Goal: Task Accomplishment & Management: Manage account settings

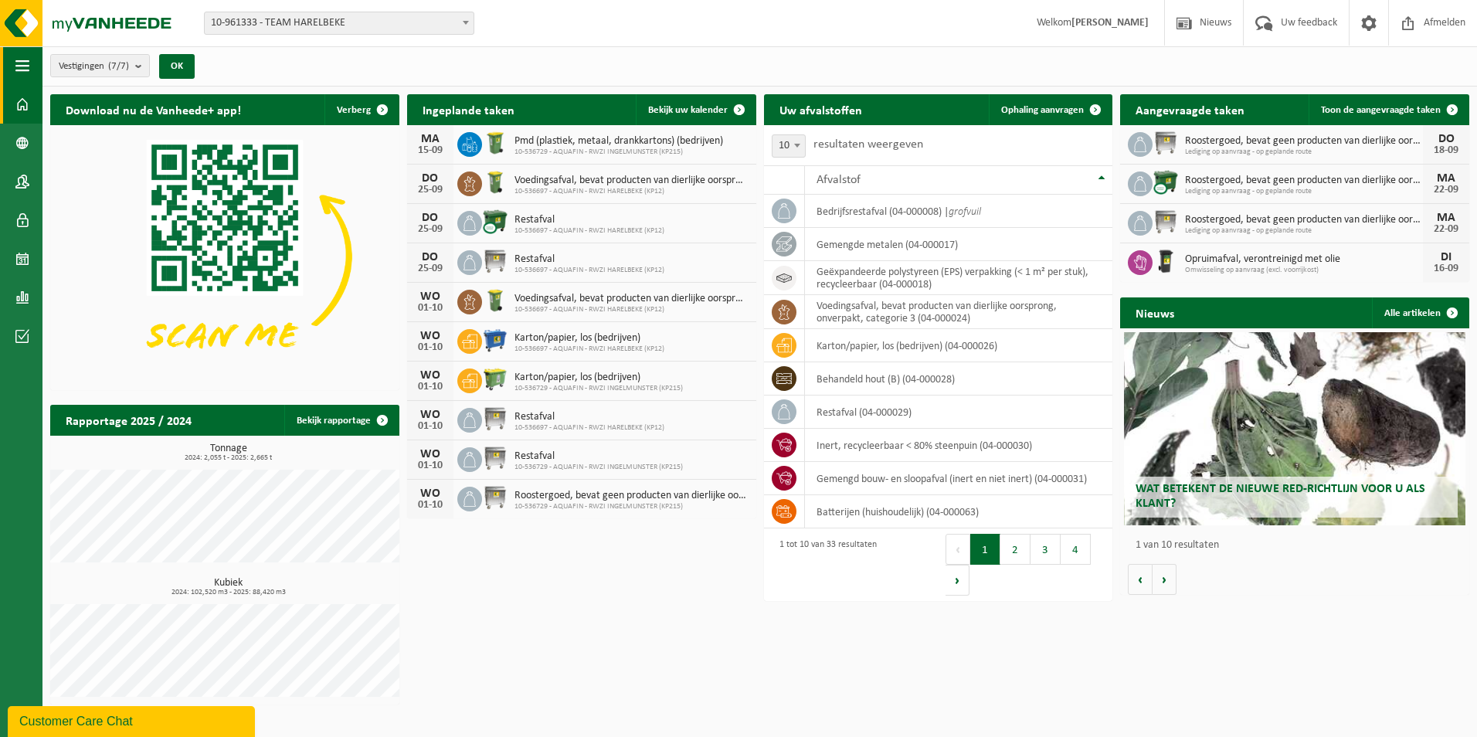
click at [13, 63] on button "Navigatie" at bounding box center [21, 65] width 42 height 39
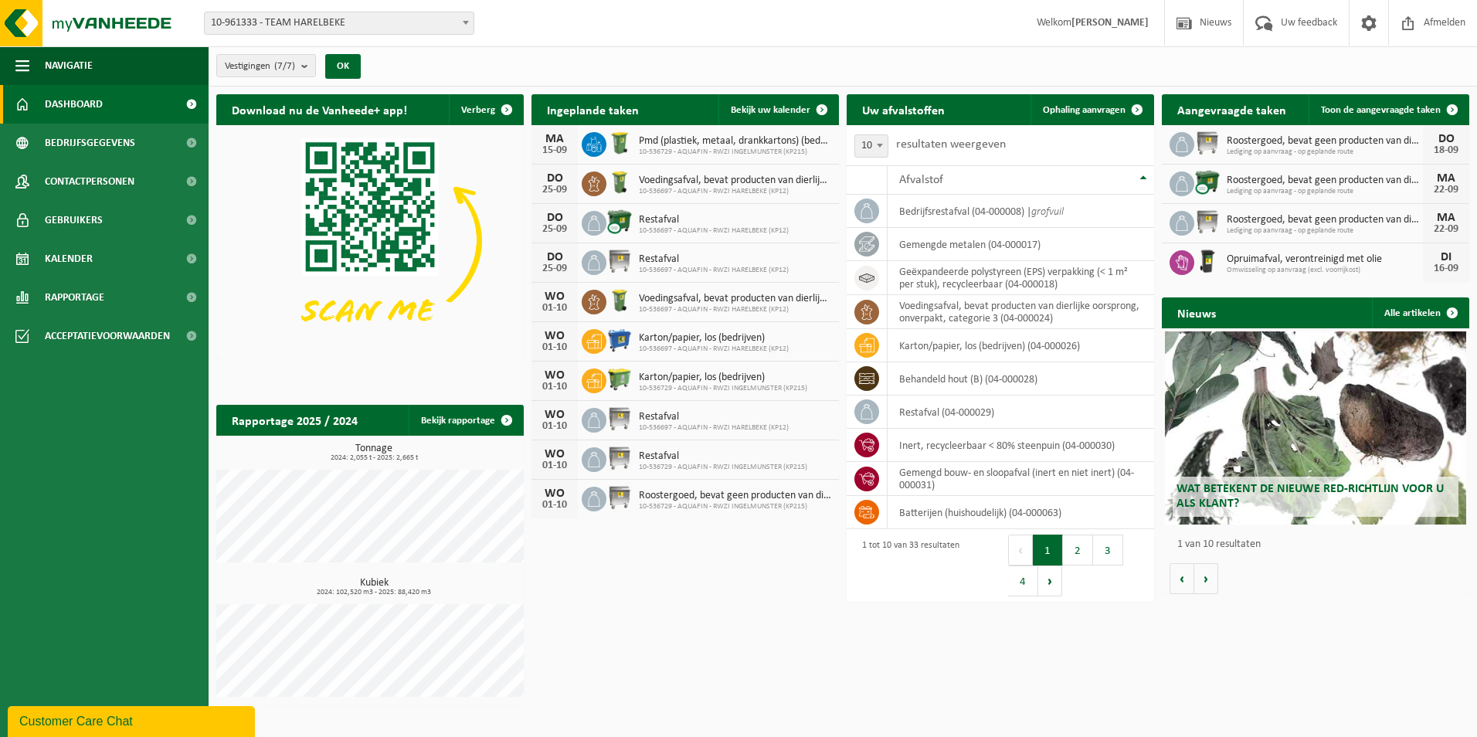
click at [69, 100] on span "Dashboard" at bounding box center [74, 104] width 58 height 39
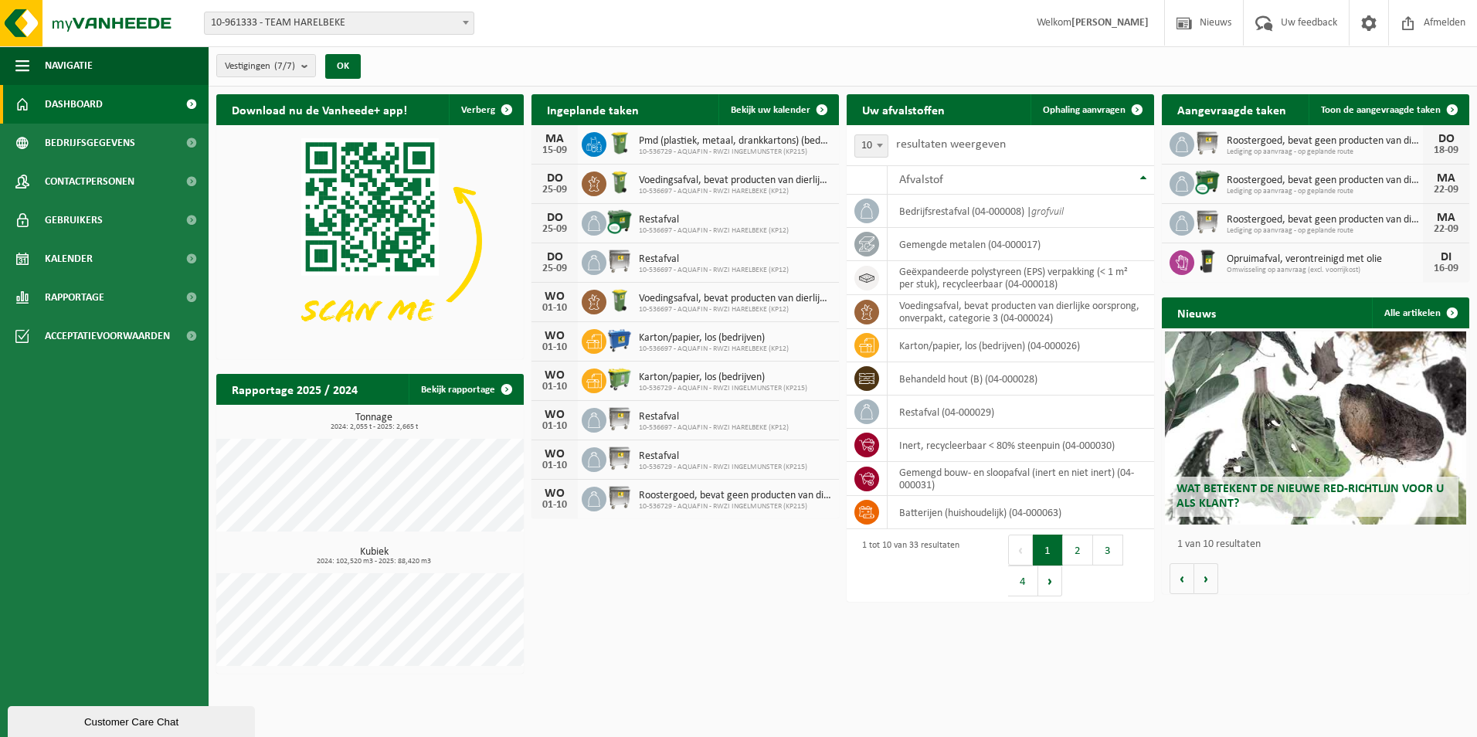
click at [1287, 149] on span "Lediging op aanvraag - op geplande route" at bounding box center [1324, 152] width 196 height 9
click at [1219, 149] on div "Roostergoed, bevat geen producten van dierlijke oorsprong Lediging op aanvraag …" at bounding box center [1321, 145] width 204 height 24
drag, startPoint x: 1219, startPoint y: 149, endPoint x: 1265, endPoint y: 146, distance: 46.4
click at [1265, 148] on span "Lediging op aanvraag - op geplande route" at bounding box center [1324, 152] width 196 height 9
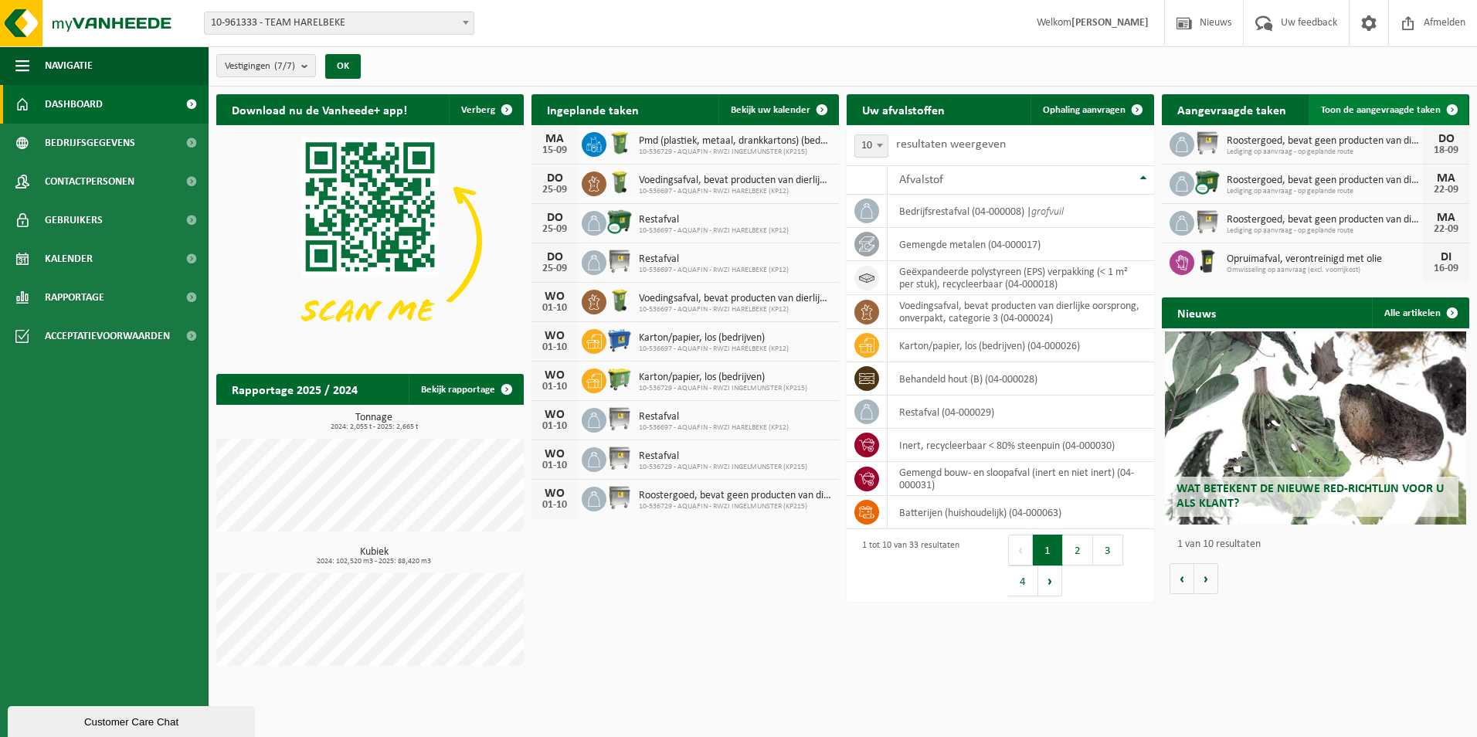
click at [1450, 105] on span at bounding box center [1451, 109] width 31 height 31
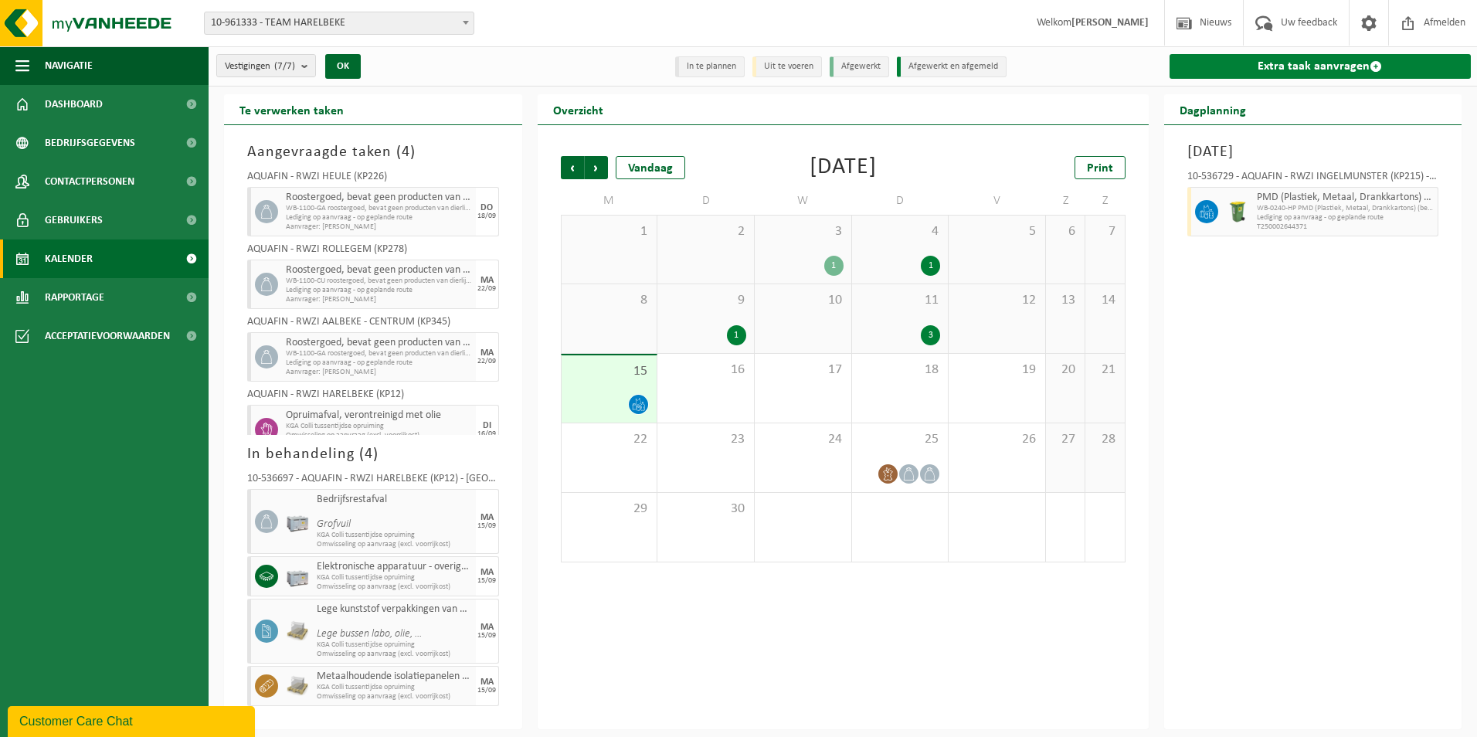
click at [1341, 64] on link "Extra taak aanvragen" at bounding box center [1320, 66] width 302 height 25
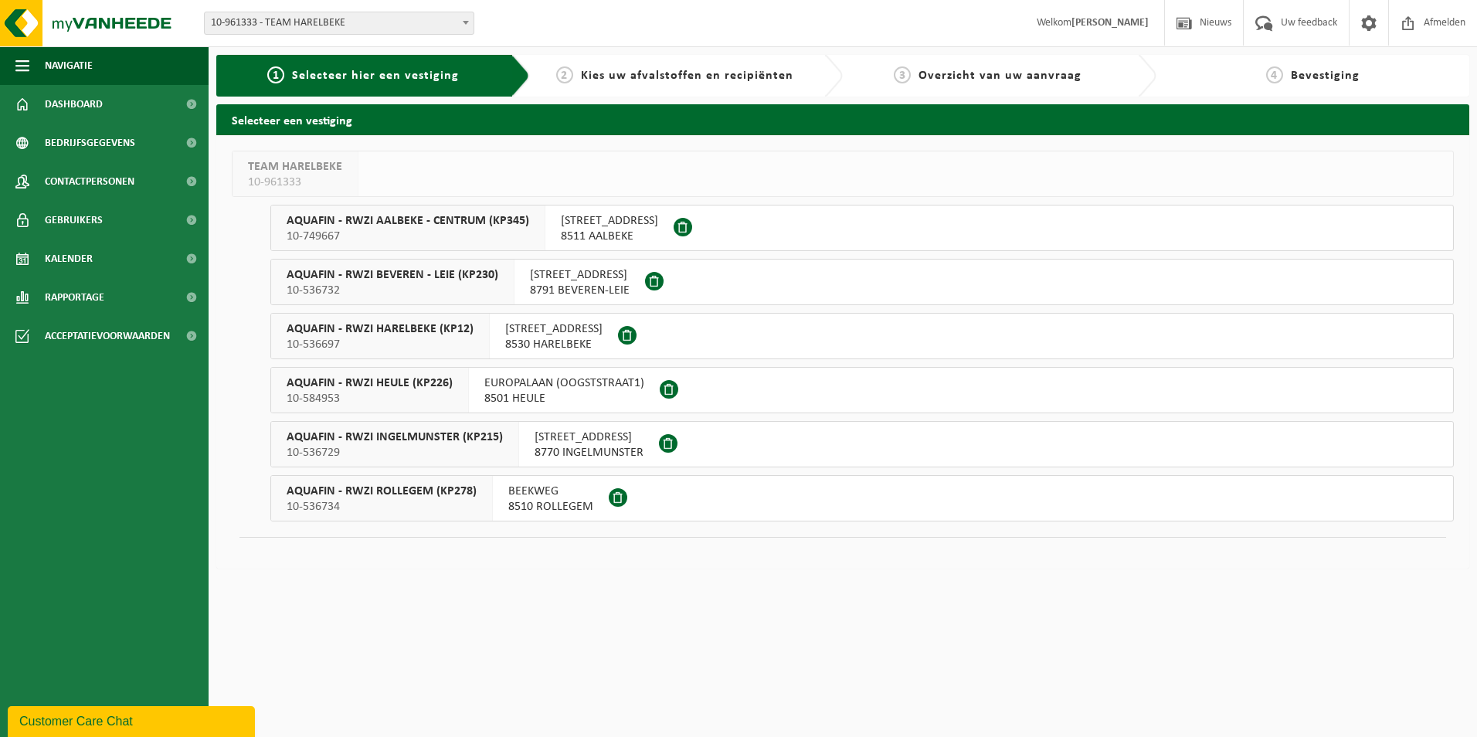
click at [445, 435] on span "AQUAFIN - RWZI INGELMUNSTER (KP215)" at bounding box center [395, 436] width 216 height 15
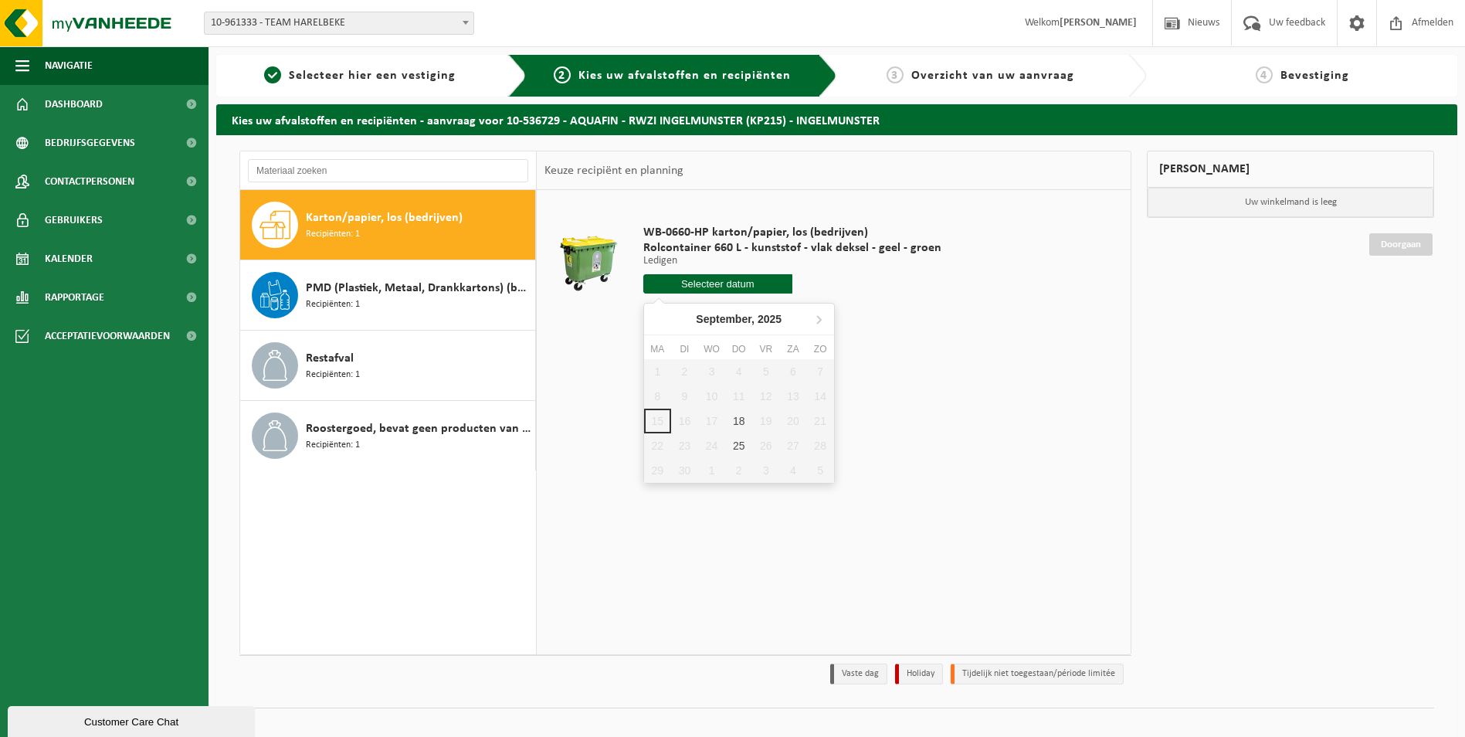
click at [703, 289] on input "text" at bounding box center [717, 283] width 149 height 19
click at [737, 415] on div "18" at bounding box center [738, 421] width 27 height 25
type input "Van 2025-09-18"
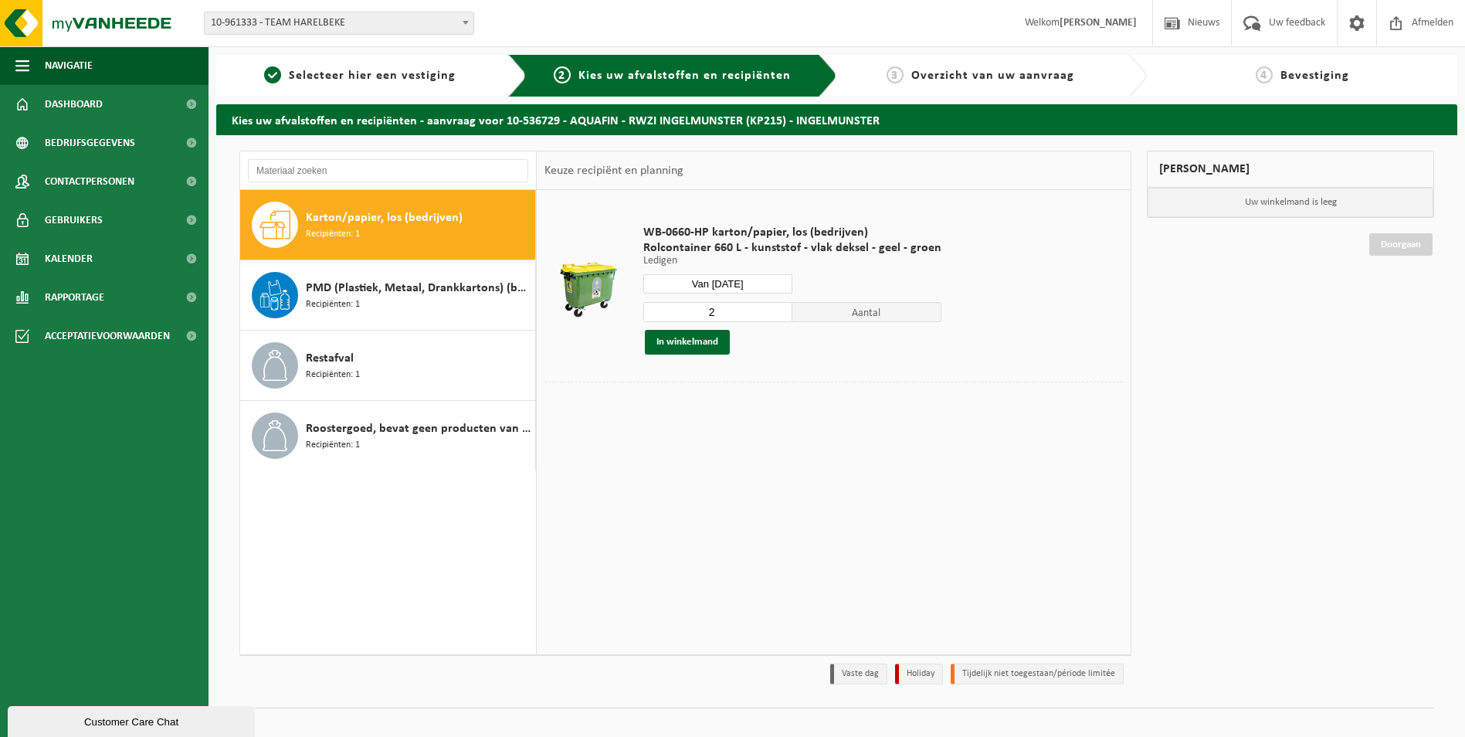
type input "2"
click at [776, 307] on input "2" at bounding box center [717, 312] width 149 height 20
click at [307, 446] on span "Recipiënten: 1" at bounding box center [333, 445] width 54 height 15
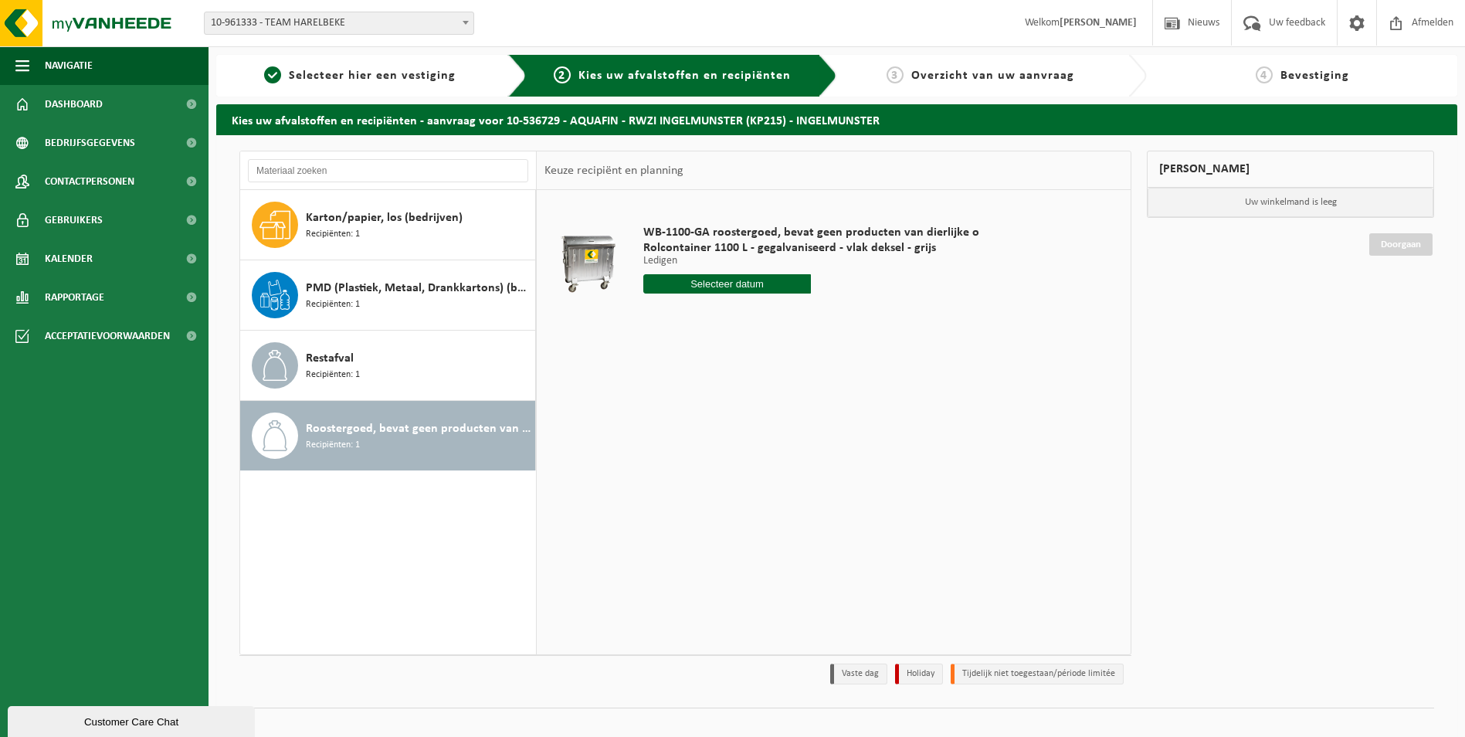
click at [728, 282] on input "text" at bounding box center [727, 283] width 168 height 19
click at [684, 443] on div "23" at bounding box center [684, 445] width 27 height 25
type input "Van 2025-09-23"
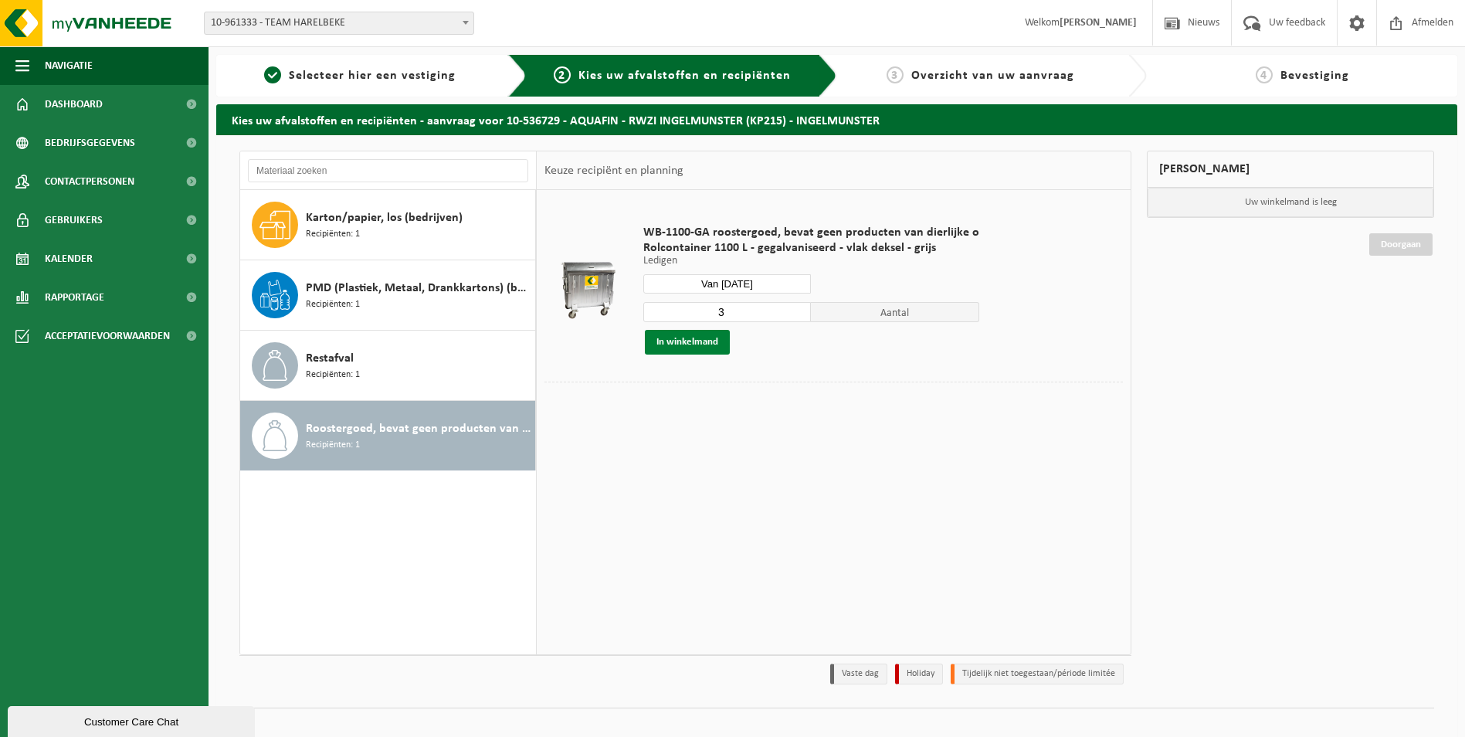
click at [687, 334] on button "In winkelmand" at bounding box center [687, 342] width 85 height 25
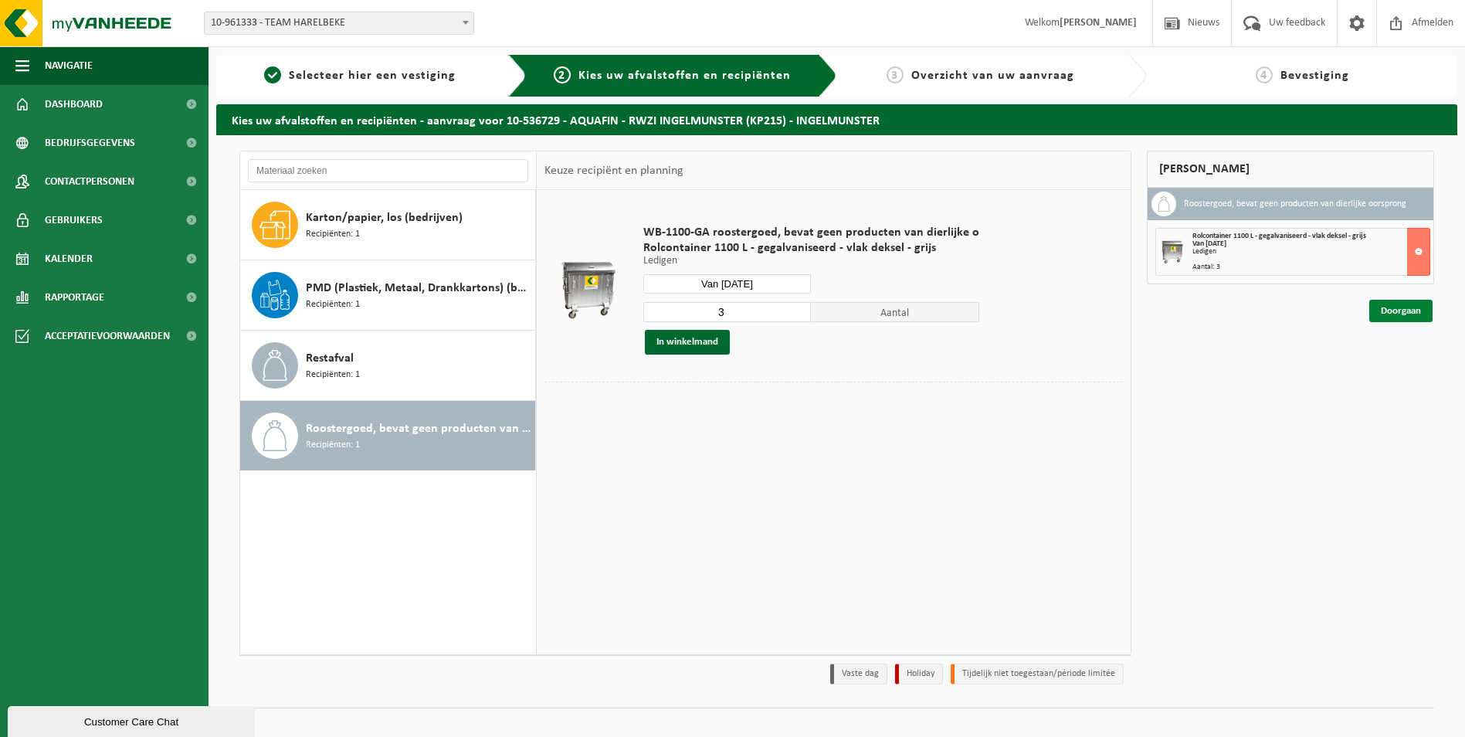
click at [1420, 309] on link "Doorgaan" at bounding box center [1400, 311] width 63 height 22
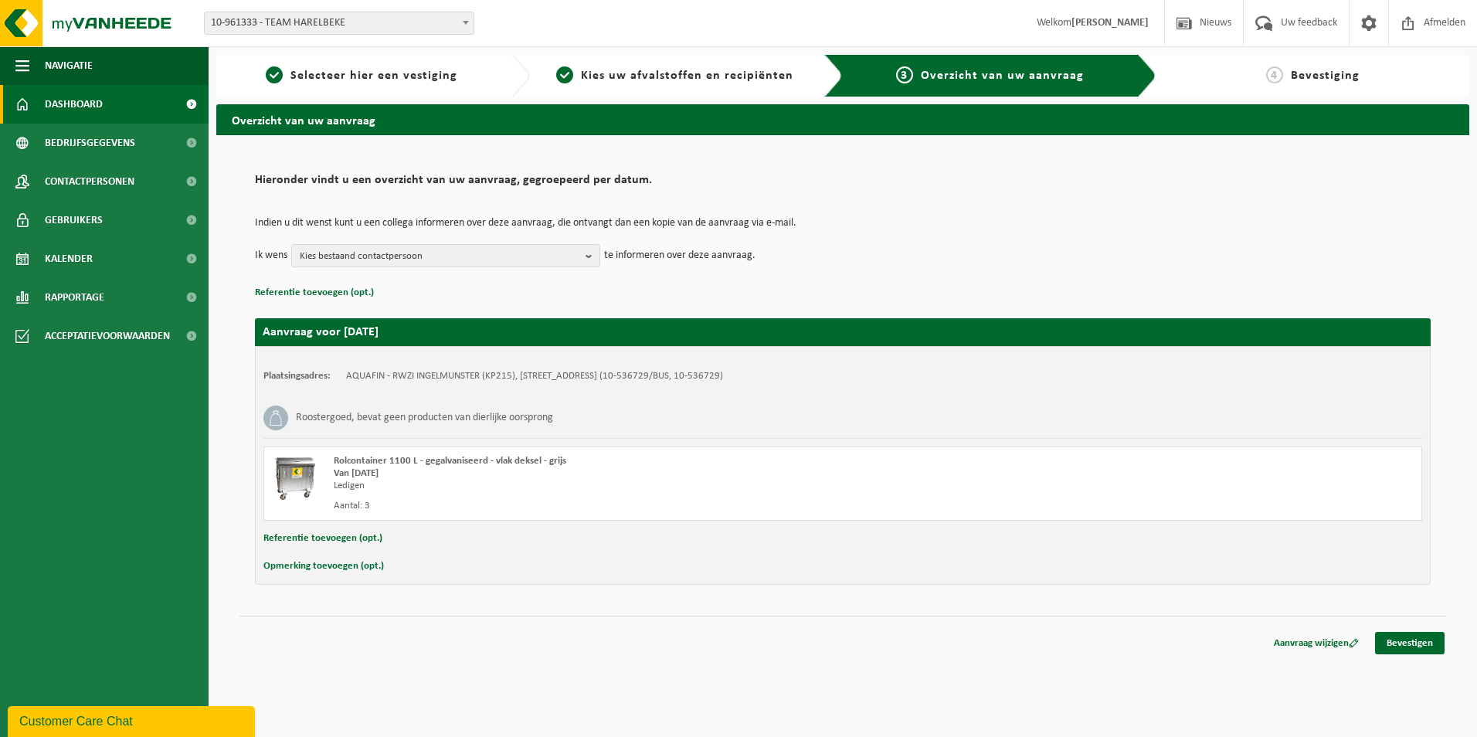
click at [88, 101] on span "Dashboard" at bounding box center [74, 104] width 58 height 39
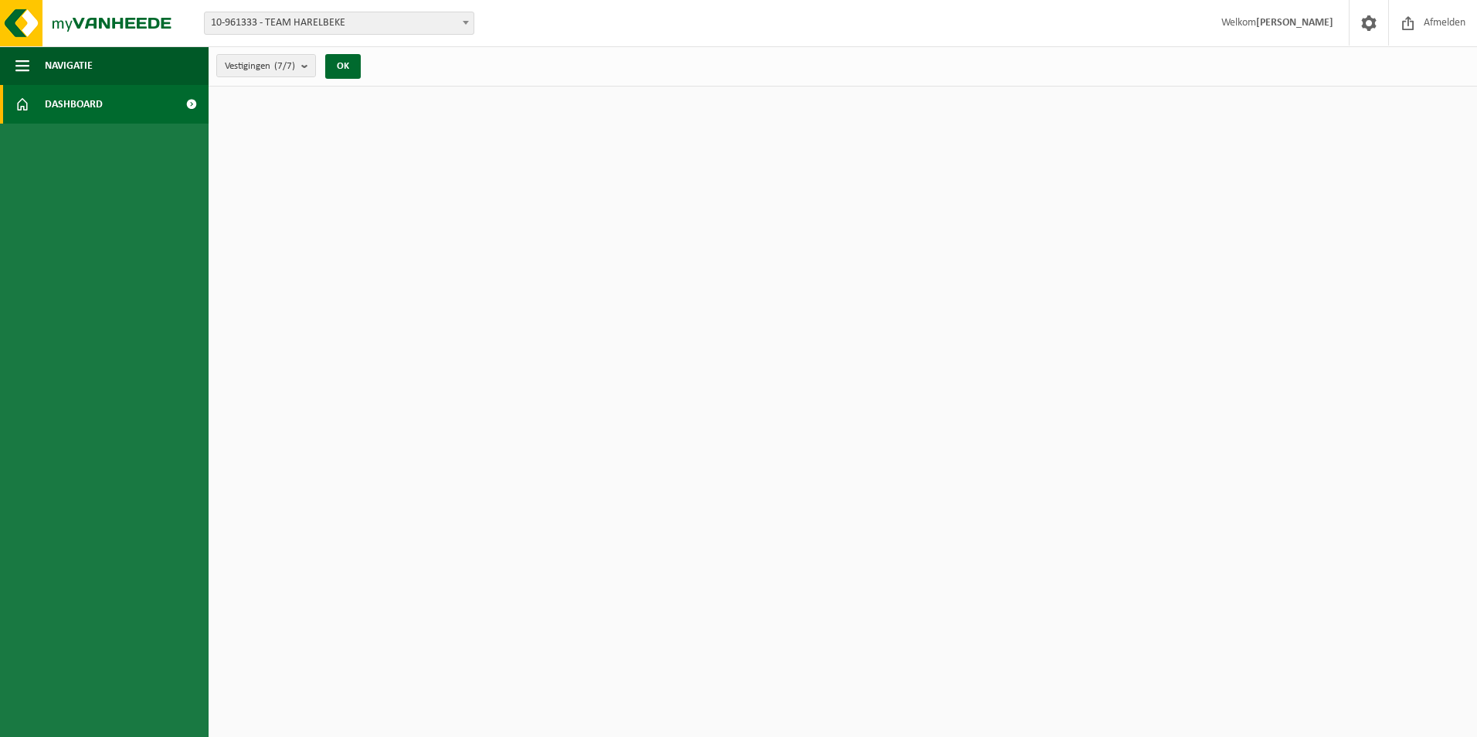
drag, startPoint x: 59, startPoint y: 103, endPoint x: 67, endPoint y: 102, distance: 8.5
click at [59, 103] on span "Dashboard" at bounding box center [74, 104] width 58 height 39
click at [343, 66] on button "OK" at bounding box center [343, 66] width 36 height 25
click at [22, 100] on span at bounding box center [22, 104] width 14 height 39
click at [187, 98] on span at bounding box center [191, 104] width 35 height 39
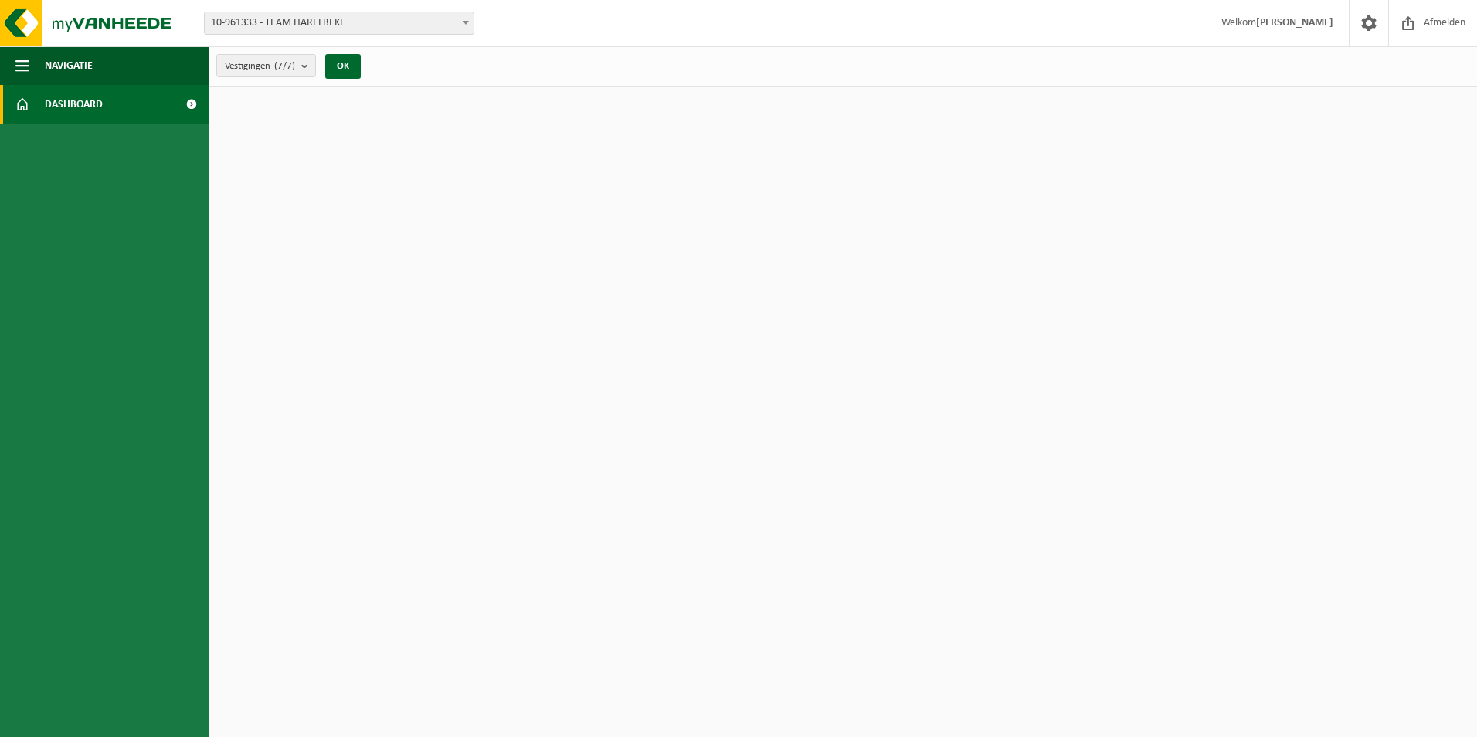
drag, startPoint x: 0, startPoint y: 0, endPoint x: 188, endPoint y: 99, distance: 212.8
click at [188, 99] on span at bounding box center [191, 104] width 35 height 39
click at [469, 26] on span at bounding box center [465, 22] width 15 height 20
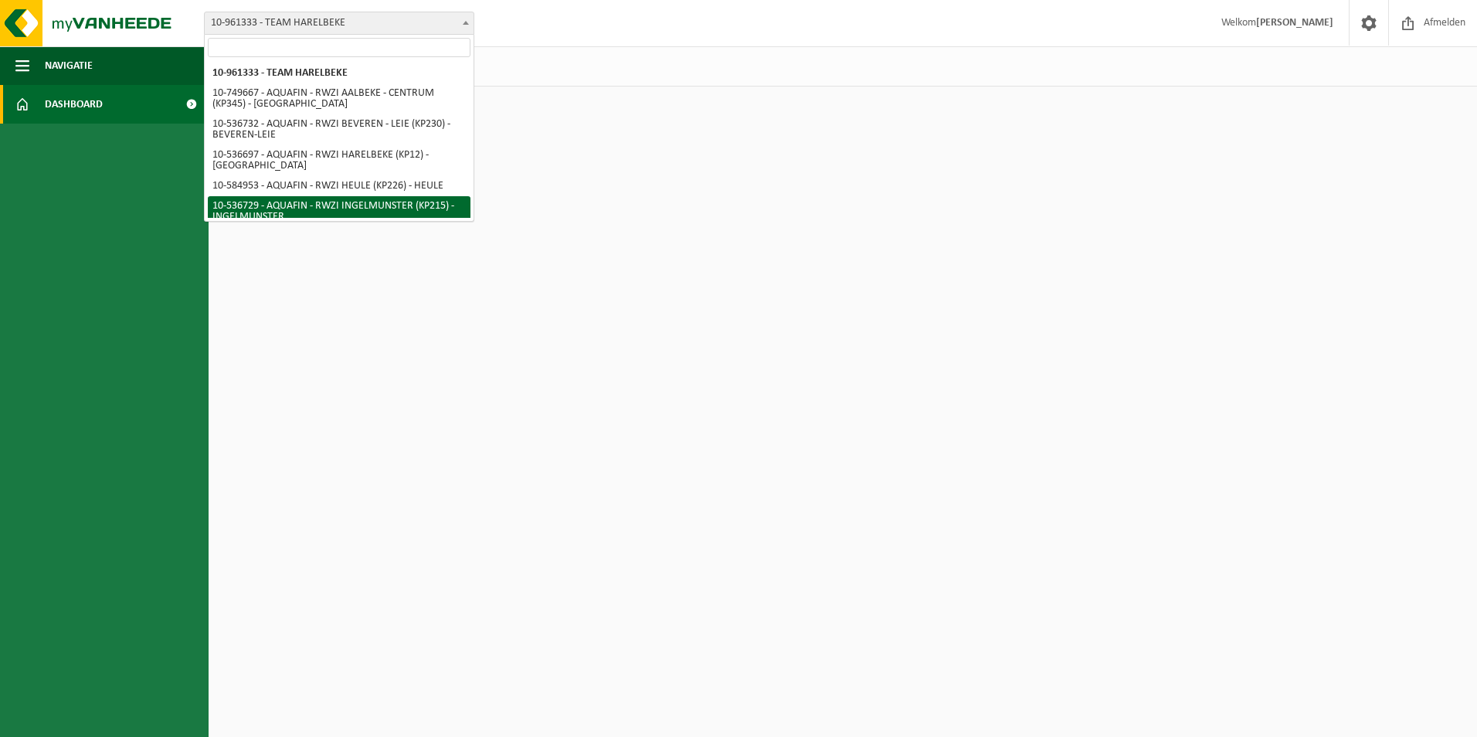
select select "3175"
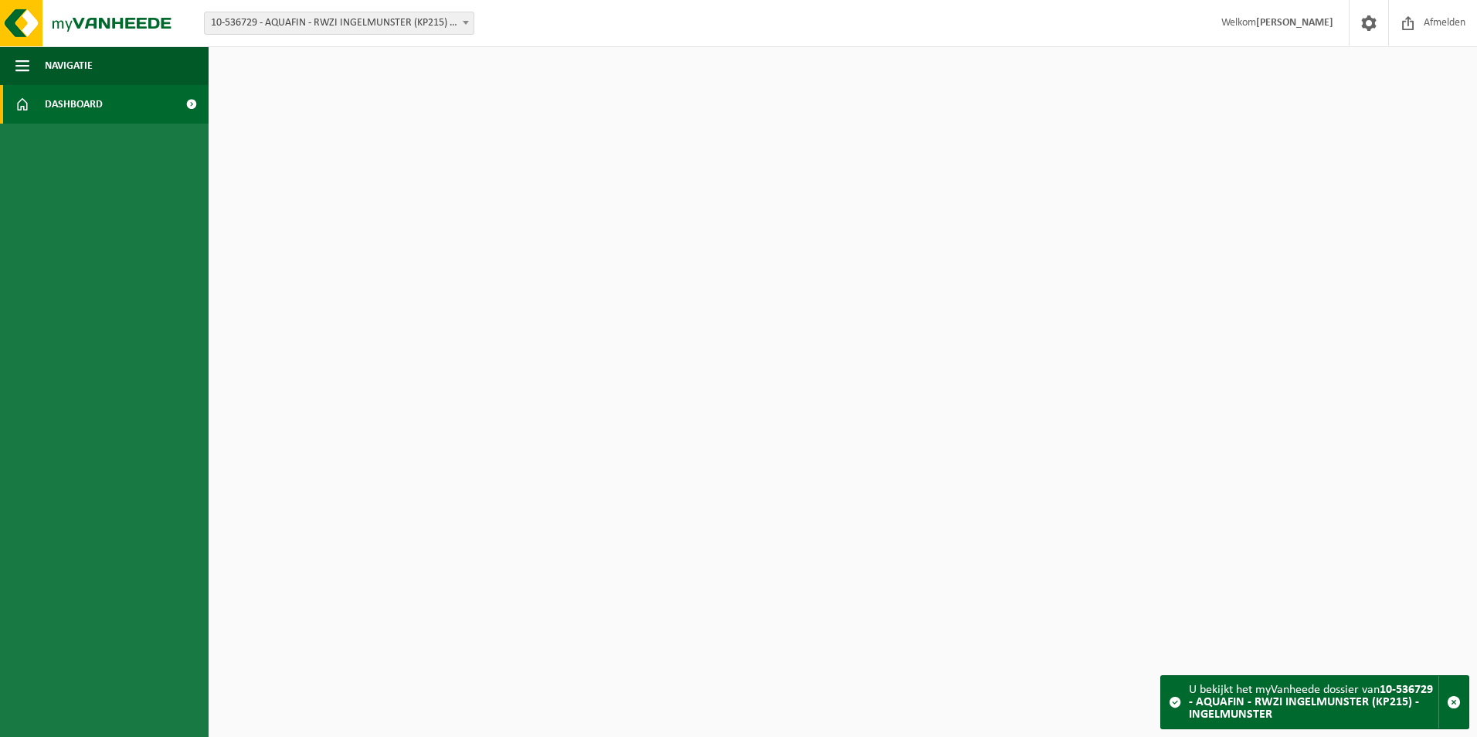
click at [1307, 494] on html "Vestiging: 10-961333 - TEAM HARELBEKE 10-749667 - AQUAFIN - RWZI AALBEKE - CENT…" at bounding box center [738, 368] width 1477 height 737
click at [1454, 700] on span "button" at bounding box center [1453, 702] width 14 height 14
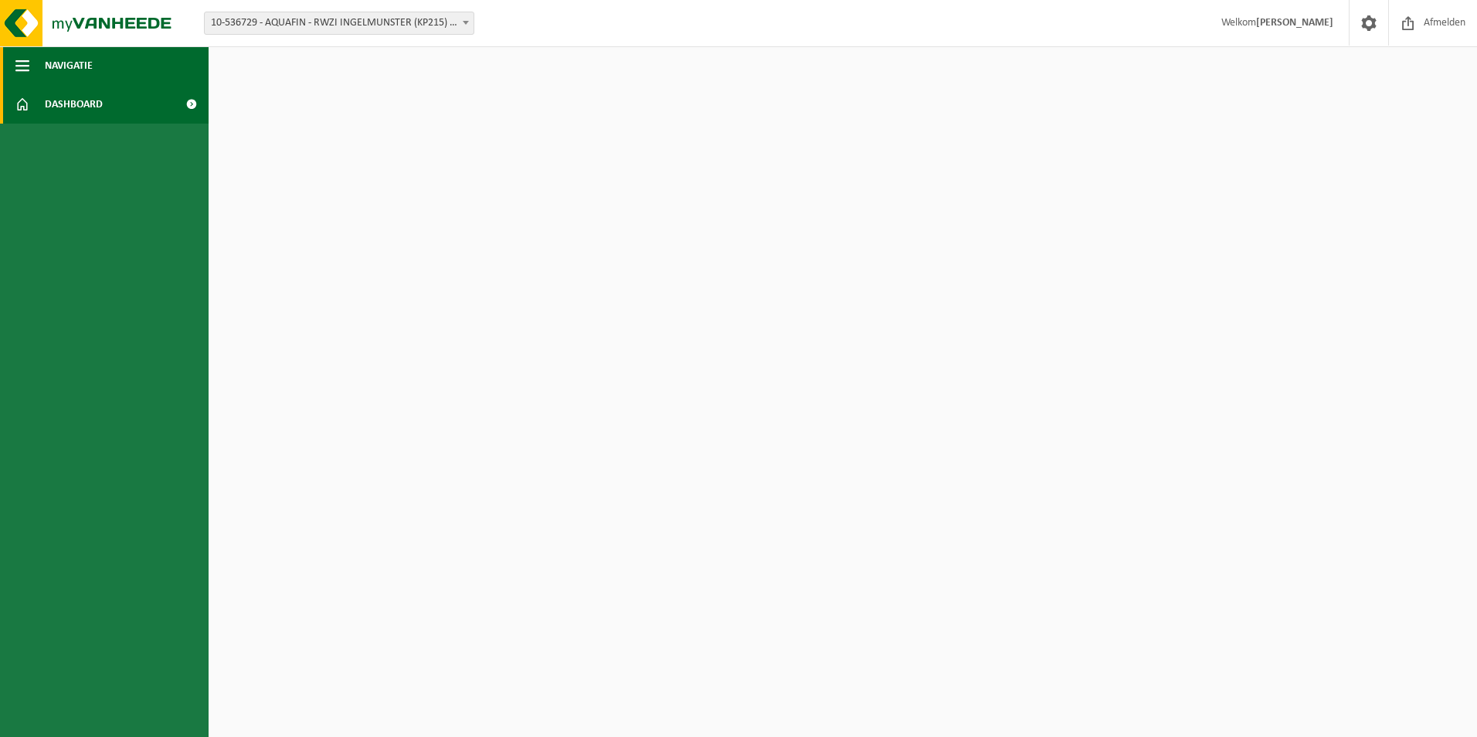
click at [22, 59] on span "button" at bounding box center [22, 65] width 14 height 39
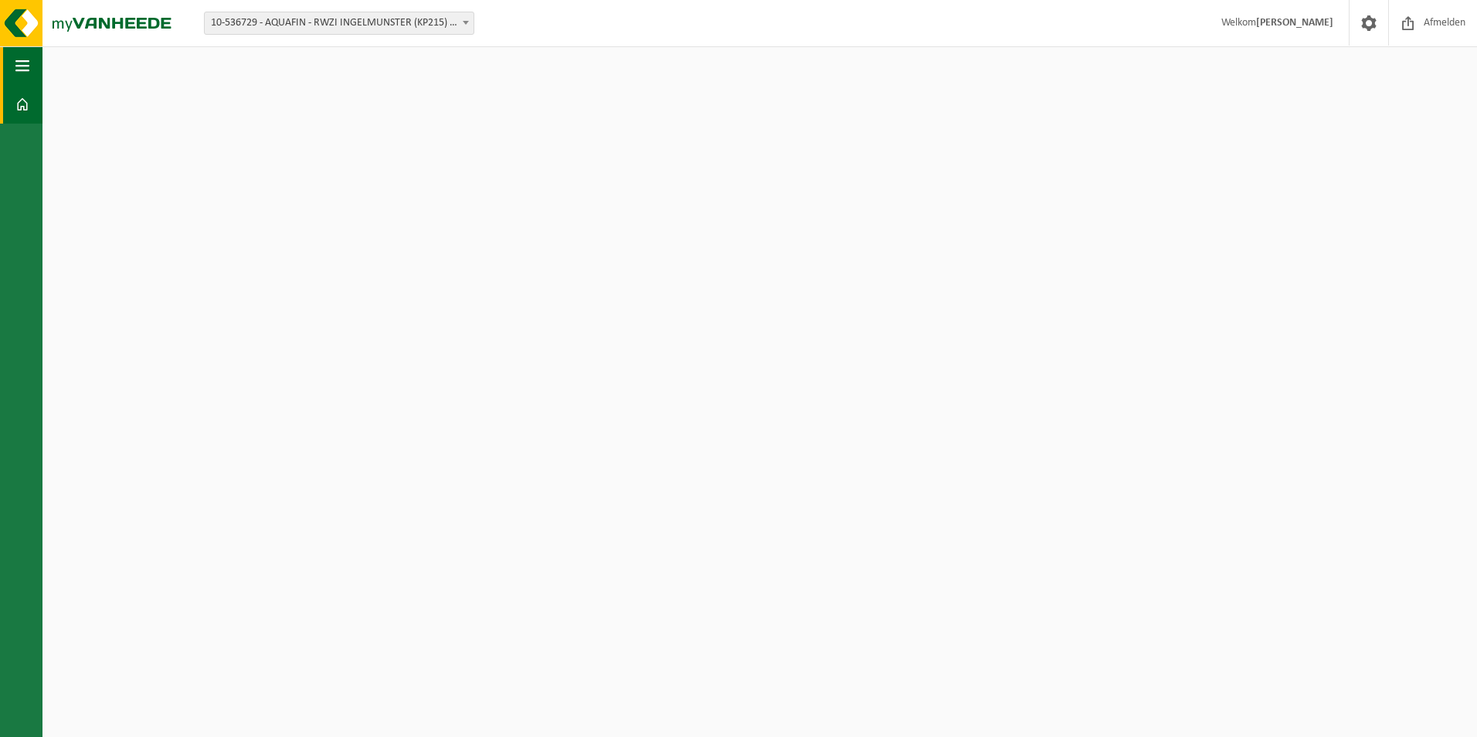
click at [22, 59] on span "button" at bounding box center [22, 65] width 14 height 39
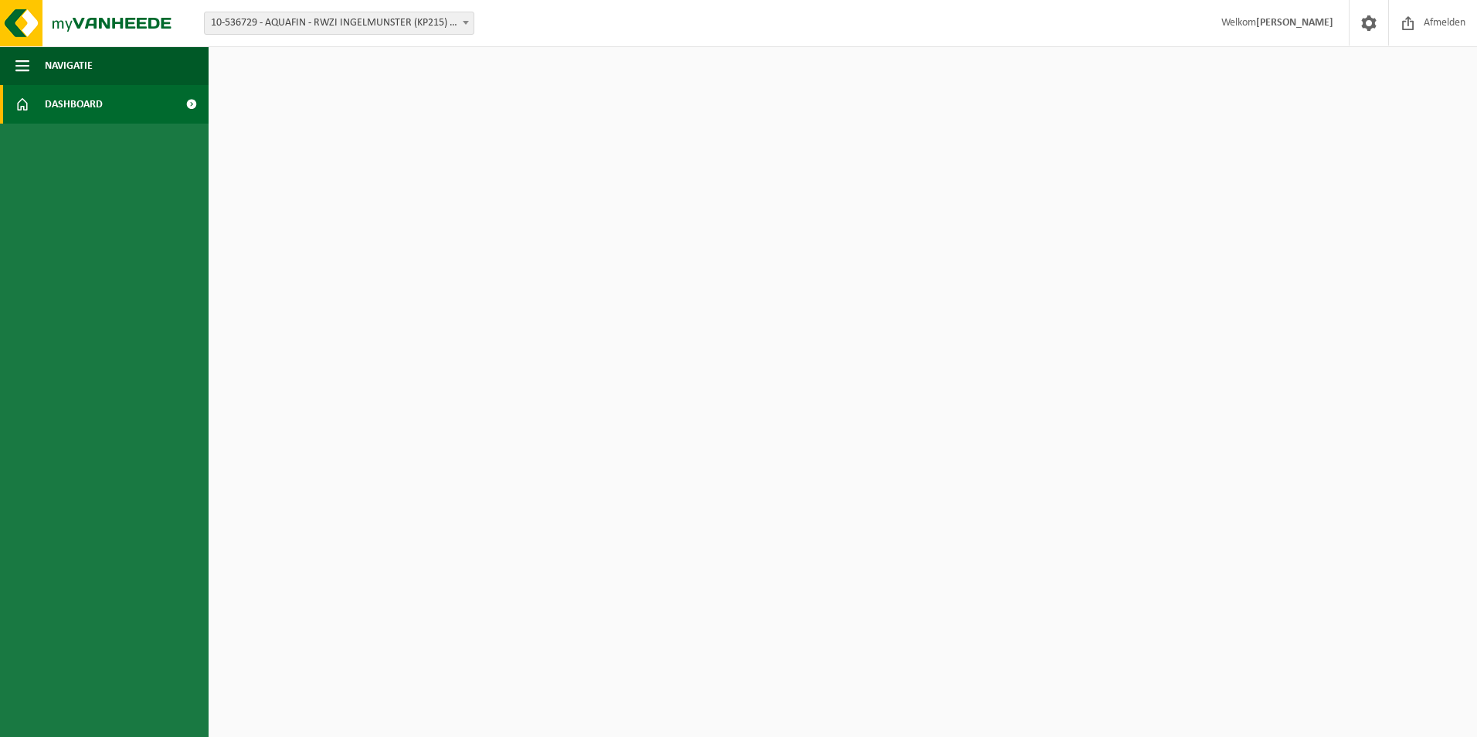
click at [22, 97] on span at bounding box center [22, 104] width 14 height 39
click at [188, 99] on span at bounding box center [191, 104] width 35 height 39
